Goal: Task Accomplishment & Management: Manage account settings

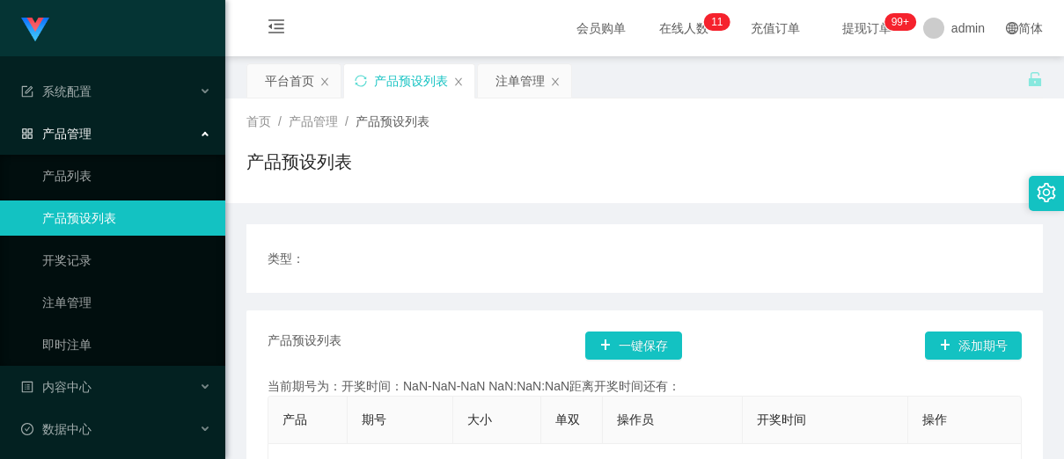
scroll to position [90, 0]
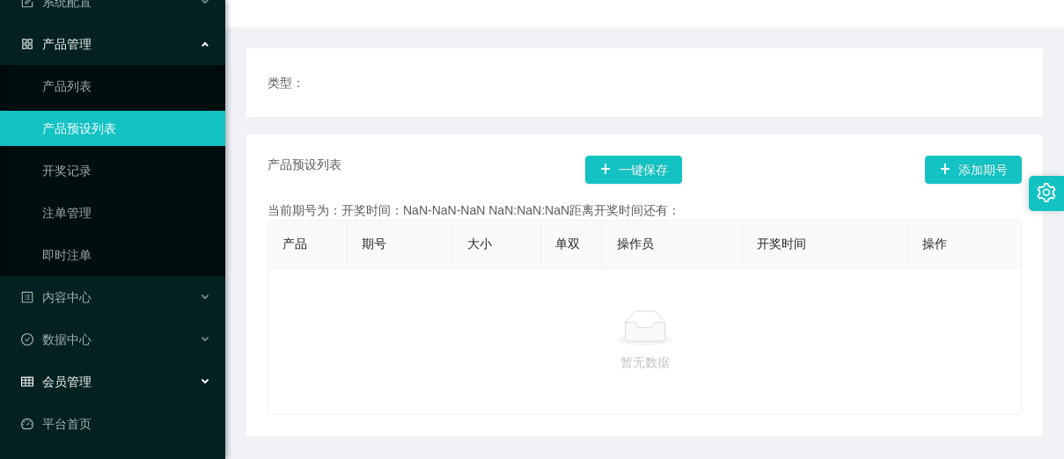
click at [87, 391] on div "会员管理" at bounding box center [112, 381] width 225 height 35
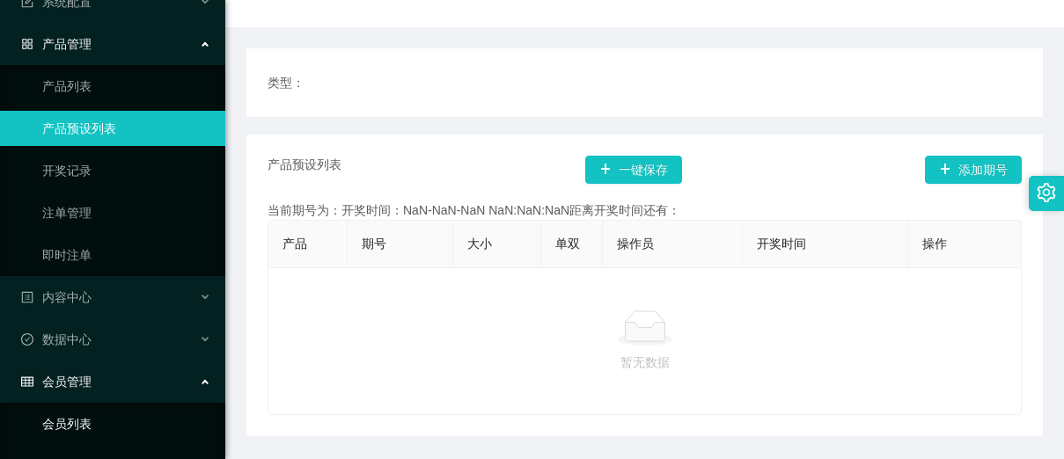
click at [87, 414] on link "会员列表" at bounding box center [126, 424] width 169 height 35
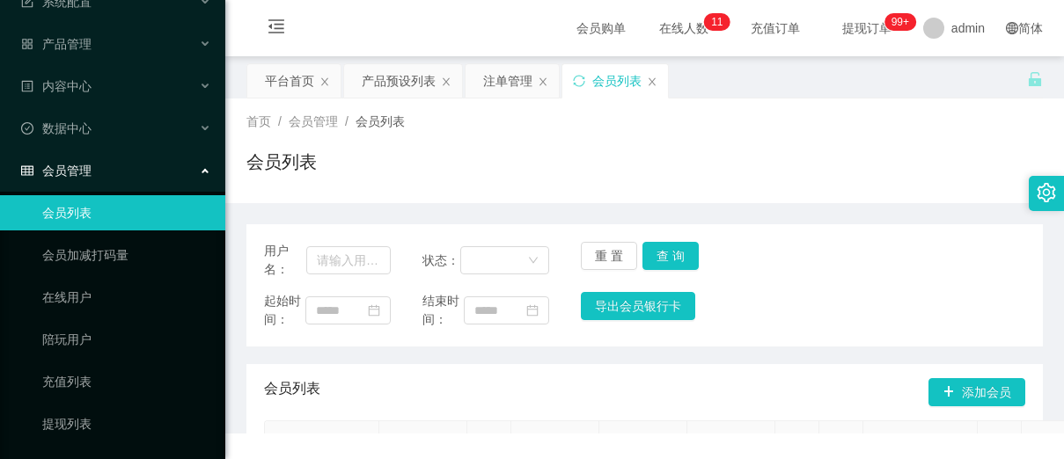
scroll to position [216, 0]
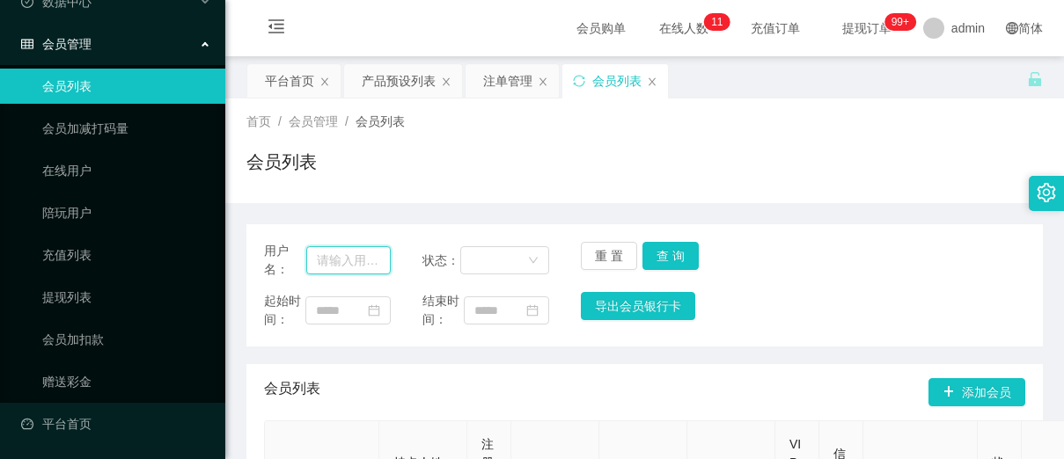
click at [348, 268] on input "text" at bounding box center [348, 260] width 84 height 28
paste input "Milkyhui"
type input "Milkyhui"
click at [663, 248] on button "查 询" at bounding box center [670, 256] width 56 height 28
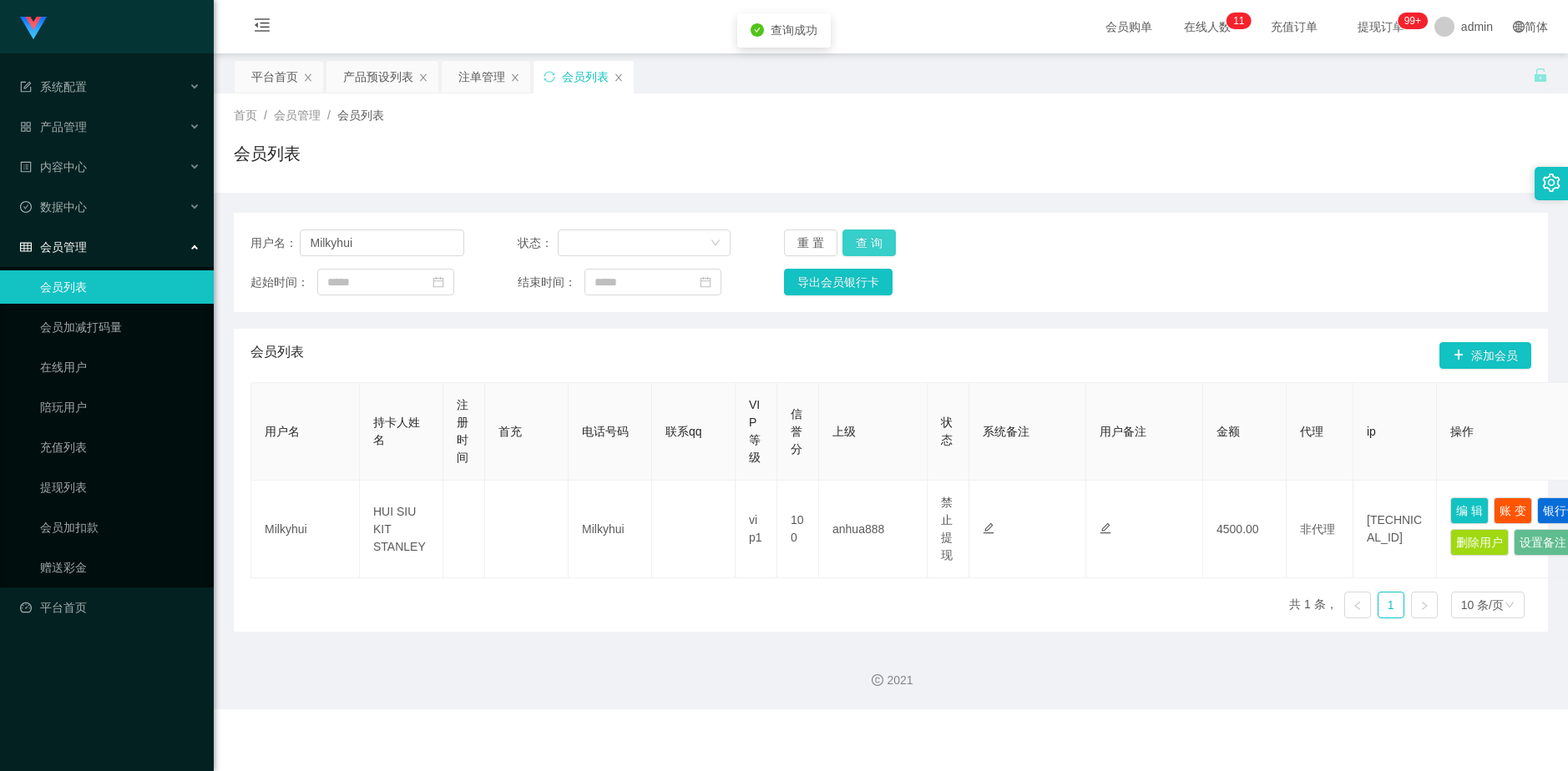
scroll to position [0, 0]
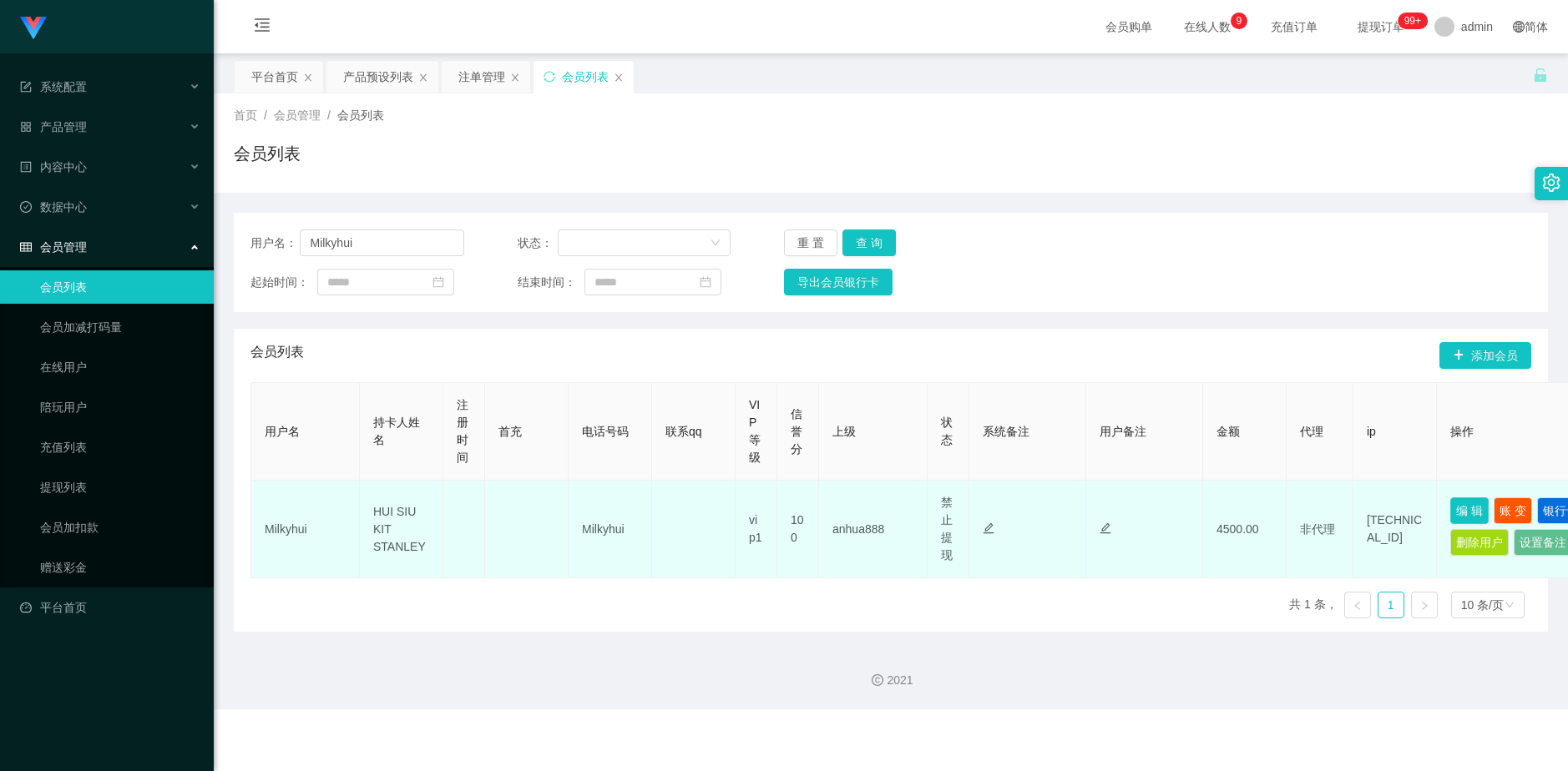
click at [1008, 434] on button "编 辑" at bounding box center [1469, 510] width 38 height 27
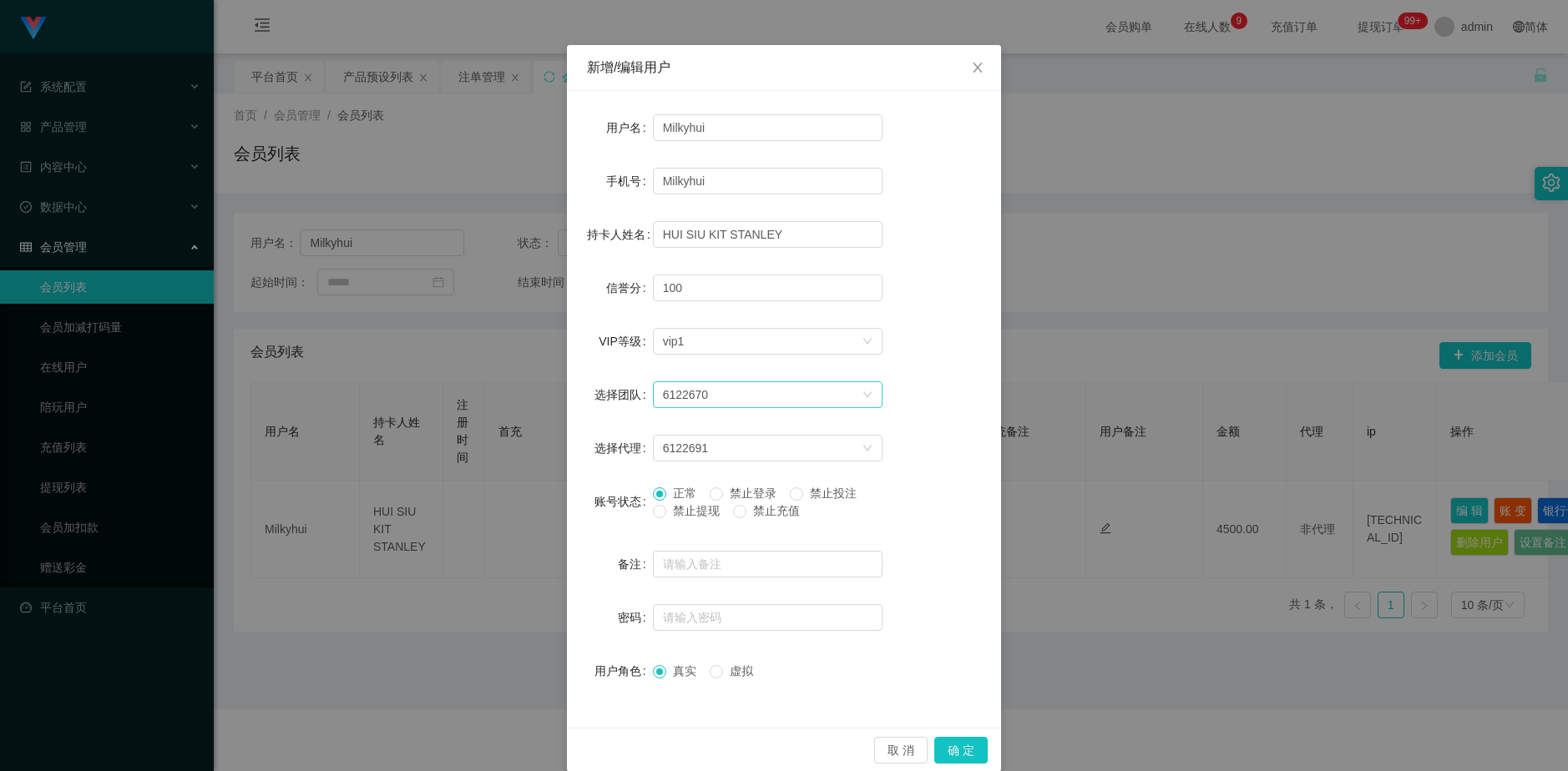
scroll to position [60, 0]
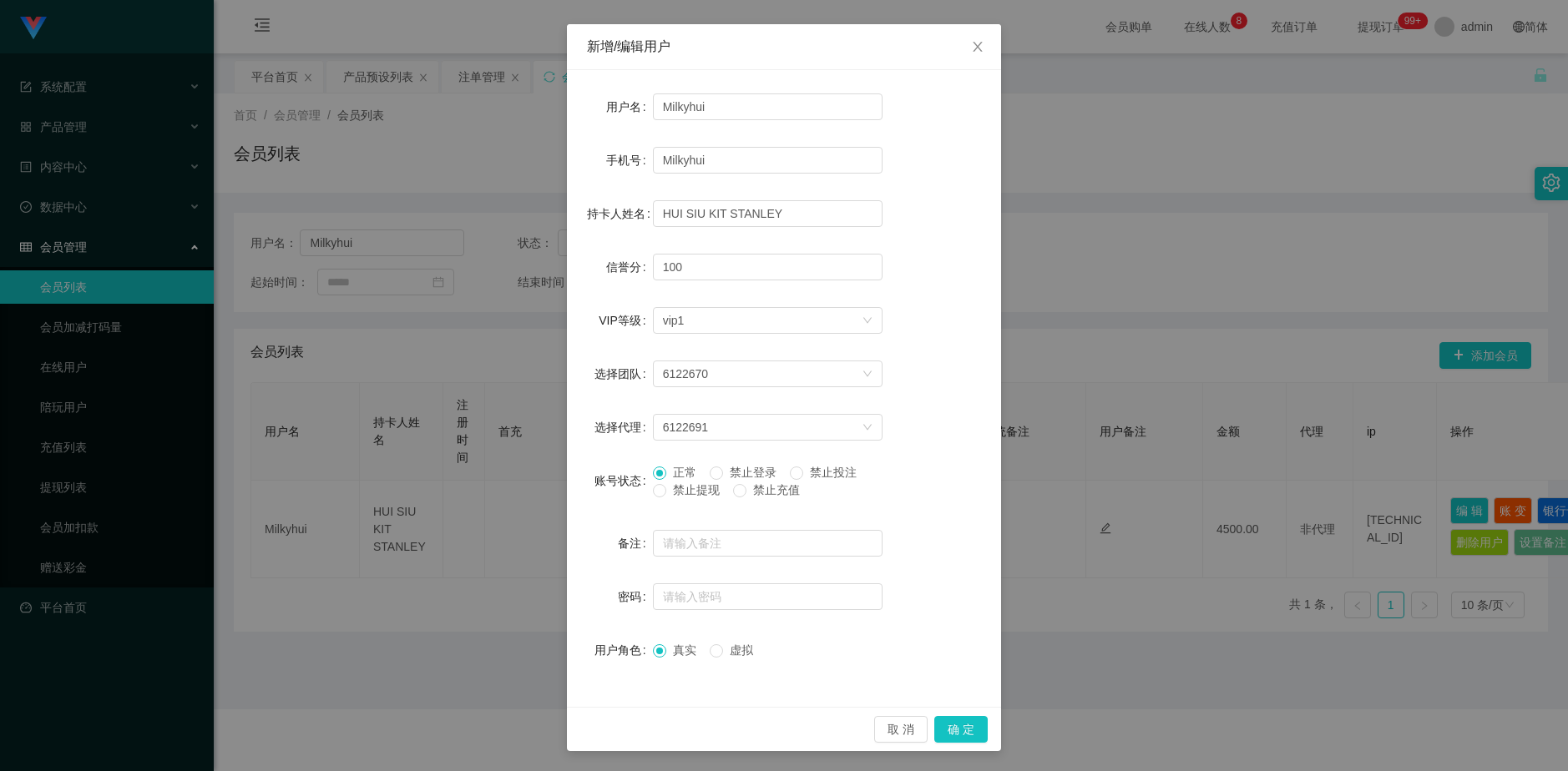
click at [723, 434] on span "禁止登录" at bounding box center [752, 472] width 60 height 13
click at [949, 434] on button "确 定" at bounding box center [961, 729] width 53 height 27
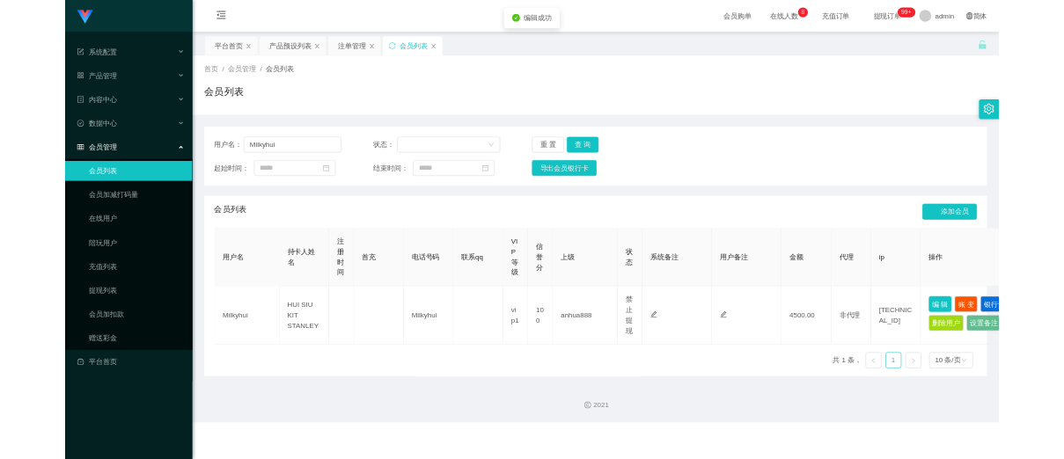
scroll to position [0, 0]
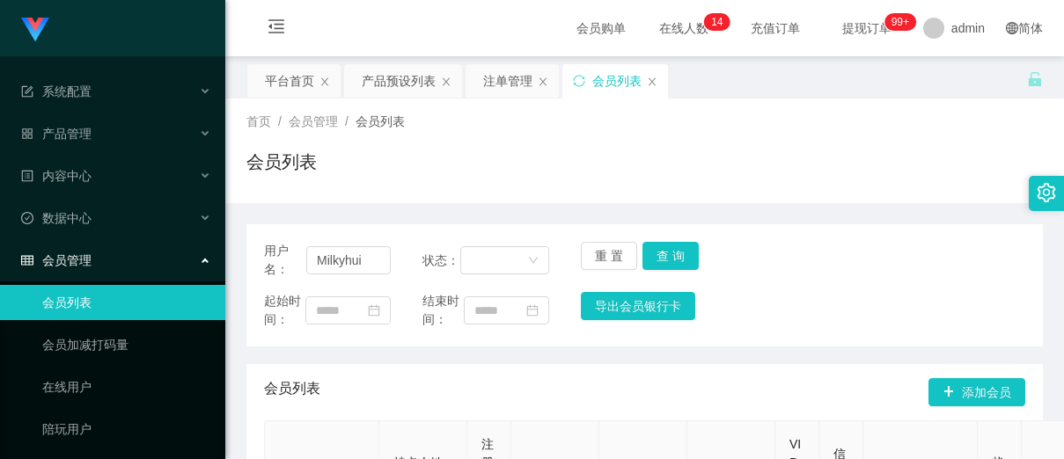
click at [747, 137] on div "首页 / 会员管理 / 会员列表 / 会员列表" at bounding box center [644, 151] width 796 height 77
drag, startPoint x: 281, startPoint y: 310, endPoint x: 379, endPoint y: 167, distance: 173.3
click at [379, 167] on div "首页 / 会员管理 / 会员列表 / 会员列表 用户名： Milkyhui 状态： 重 置 查 询 起始时间： 结束时间： 导出会员银行卡 会员列表 添加会员…" at bounding box center [644, 391] width 796 height 585
copy div "用户名： 状态： 重 置 查 询 起"
